Goal: Check status: Check status

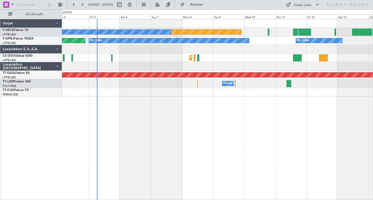
click at [138, 112] on div "Planned Maint [GEOGRAPHIC_DATA] ([GEOGRAPHIC_DATA]) No Crew No Crew Planned Mai…" at bounding box center [217, 109] width 311 height 181
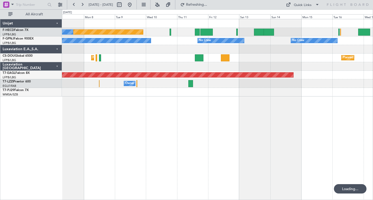
click at [147, 119] on div "Planned Maint [GEOGRAPHIC_DATA] ([GEOGRAPHIC_DATA]) No Crew No Crew No Crew No …" at bounding box center [217, 109] width 311 height 181
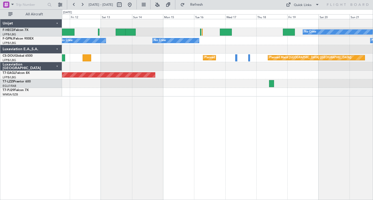
click at [117, 124] on div "No Crew Planned Maint [GEOGRAPHIC_DATA] ([GEOGRAPHIC_DATA]) No Crew No Crew No …" at bounding box center [217, 109] width 311 height 181
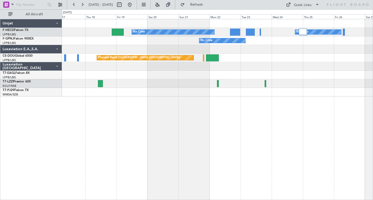
click at [150, 127] on div "No Crew No Crew No Crew No Crew Planned Maint [GEOGRAPHIC_DATA] ([GEOGRAPHIC_DA…" at bounding box center [217, 109] width 311 height 181
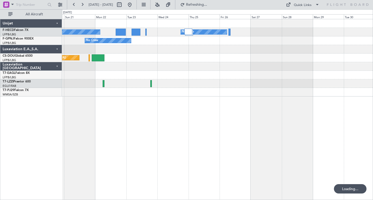
click at [169, 135] on div "No Crew No Crew No Crew Planned Maint [GEOGRAPHIC_DATA] ([GEOGRAPHIC_DATA])" at bounding box center [217, 109] width 311 height 181
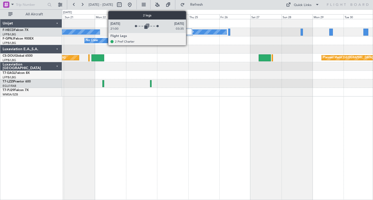
click at [188, 31] on div at bounding box center [188, 32] width 8 height 6
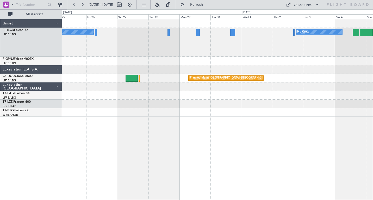
click at [143, 66] on div "No Crew No Crew Planned Maint [GEOGRAPHIC_DATA] ([GEOGRAPHIC_DATA]) No Crew Pla…" at bounding box center [217, 68] width 311 height 98
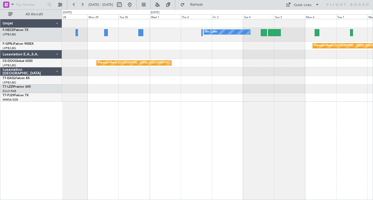
click at [214, 47] on div "Planned Maint [GEOGRAPHIC_DATA] ([GEOGRAPHIC_DATA])" at bounding box center [217, 46] width 311 height 9
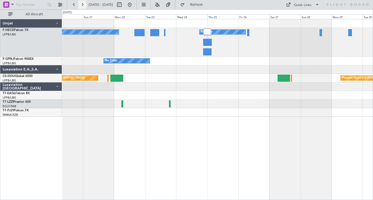
click at [83, 4] on button at bounding box center [82, 5] width 8 height 8
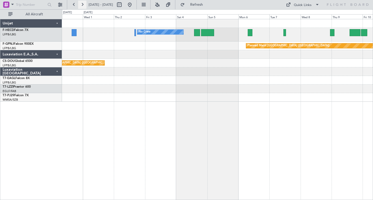
click at [83, 4] on button at bounding box center [82, 5] width 8 height 8
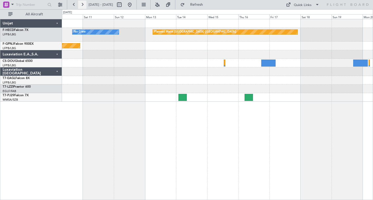
click at [83, 4] on button at bounding box center [82, 5] width 8 height 8
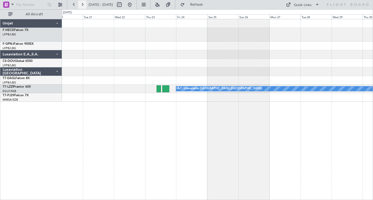
click at [83, 4] on button at bounding box center [82, 5] width 8 height 8
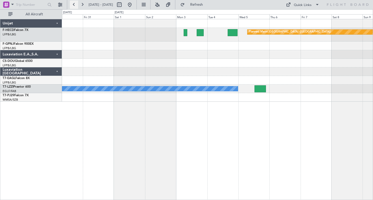
click at [74, 5] on button at bounding box center [74, 5] width 8 height 8
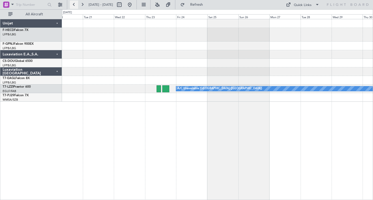
click at [74, 5] on button at bounding box center [74, 5] width 8 height 8
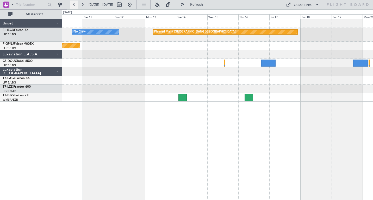
click at [74, 5] on button at bounding box center [74, 5] width 8 height 8
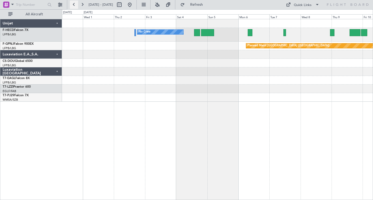
click at [74, 5] on button at bounding box center [74, 5] width 8 height 8
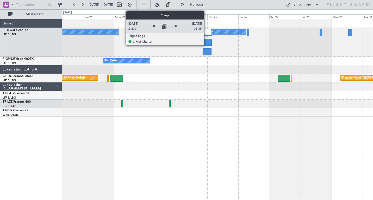
click at [206, 32] on div at bounding box center [207, 32] width 8 height 6
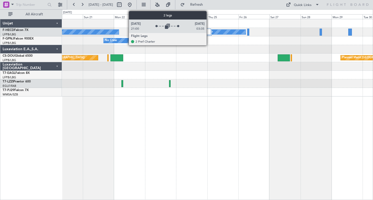
click at [209, 33] on div at bounding box center [207, 32] width 8 height 6
